Goal: Task Accomplishment & Management: Complete application form

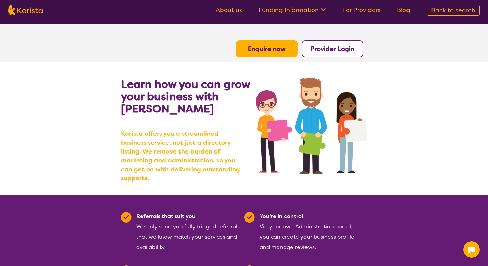
click at [299, 53] on section "Enquire now Provider Login" at bounding box center [244, 41] width 263 height 34
click at [290, 51] on button "Enquire now" at bounding box center [267, 48] width 62 height 17
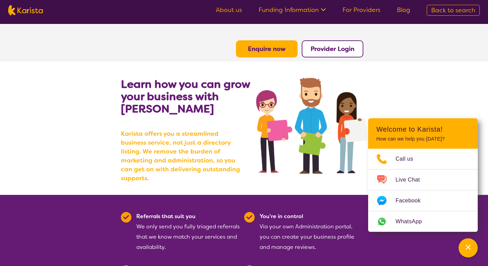
click at [279, 51] on b "Enquire now" at bounding box center [267, 49] width 38 height 8
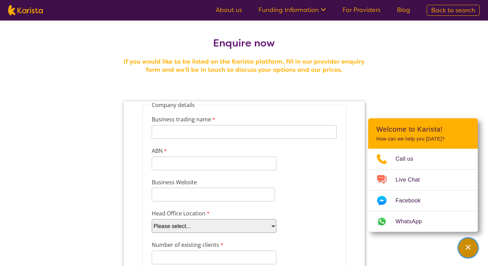
click at [466, 244] on icon "Channel Menu" at bounding box center [467, 247] width 7 height 7
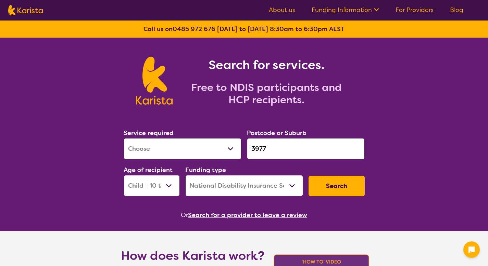
select select "[MEDICAL_DATA]"
select select "CH"
select select "NDIS"
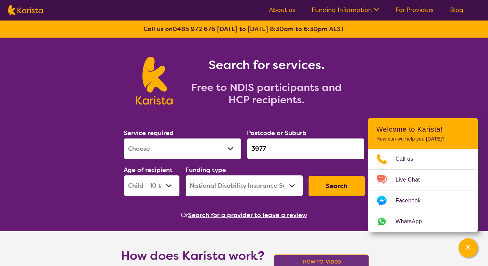
click at [343, 13] on link "Funding Information" at bounding box center [344, 10] width 67 height 8
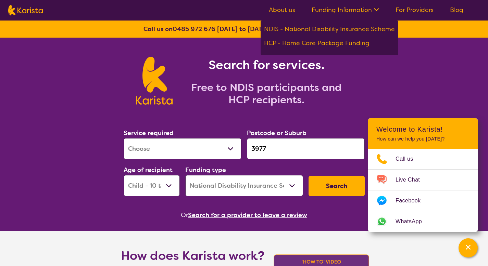
click at [410, 12] on link "For Providers" at bounding box center [414, 10] width 38 height 8
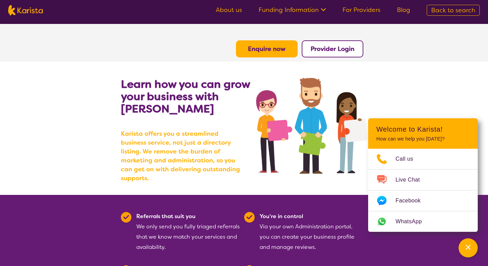
click at [279, 45] on b "Enquire now" at bounding box center [267, 49] width 38 height 8
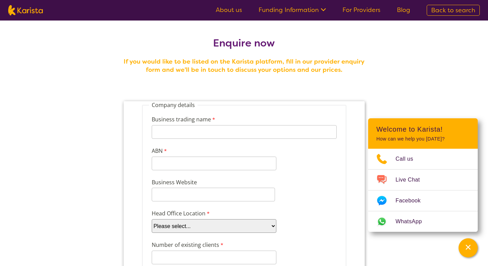
click at [206, 38] on h2 "Enquire now" at bounding box center [244, 43] width 246 height 12
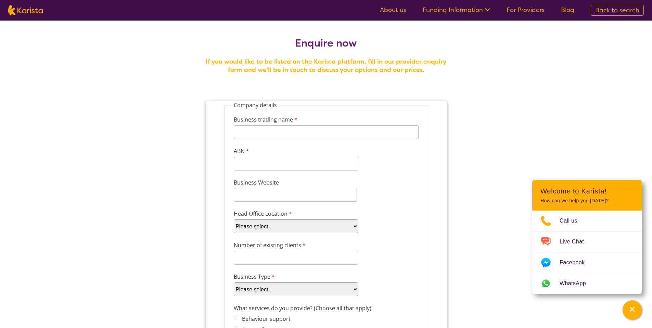
drag, startPoint x: 462, startPoint y: 69, endPoint x: 466, endPoint y: 68, distance: 4.9
